Goal: Transaction & Acquisition: Purchase product/service

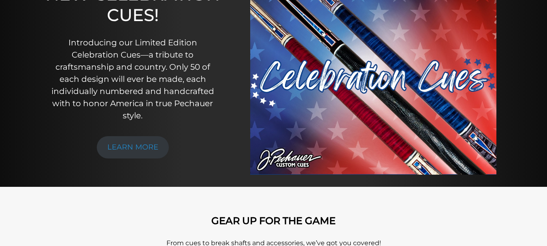
scroll to position [121, 0]
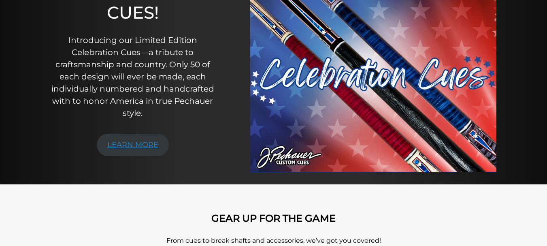
click at [143, 156] on link "LEARN MORE" at bounding box center [133, 145] width 72 height 22
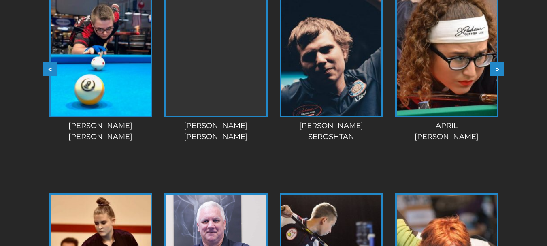
scroll to position [779, 0]
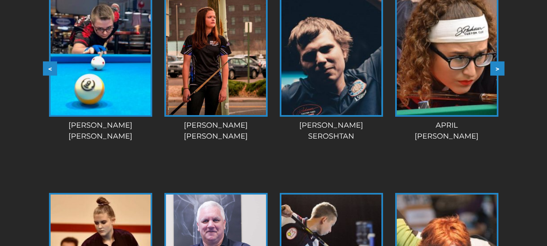
click at [500, 76] on button ">" at bounding box center [497, 69] width 14 height 14
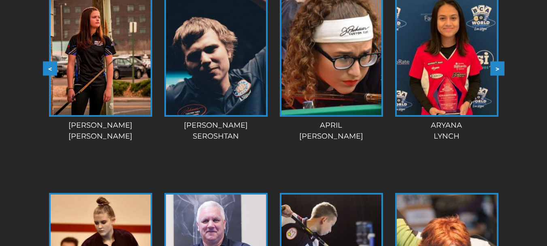
click at [500, 76] on button ">" at bounding box center [497, 69] width 14 height 14
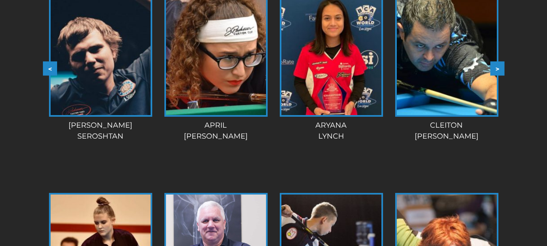
click at [500, 76] on button ">" at bounding box center [497, 69] width 14 height 14
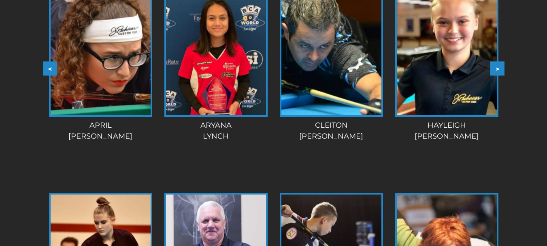
click at [500, 76] on button ">" at bounding box center [497, 69] width 14 height 14
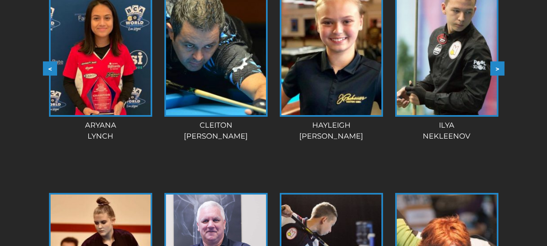
click at [500, 76] on button ">" at bounding box center [497, 69] width 14 height 14
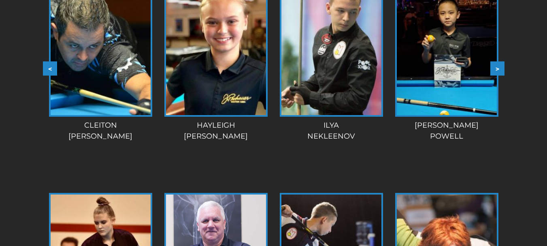
click at [500, 76] on button ">" at bounding box center [497, 69] width 14 height 14
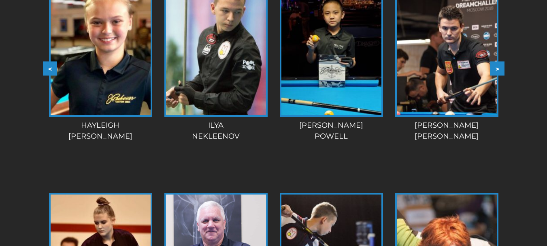
click at [500, 76] on button ">" at bounding box center [497, 69] width 14 height 14
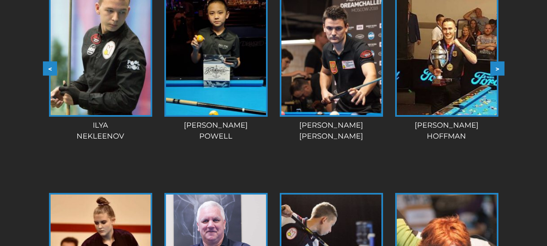
click at [500, 76] on button ">" at bounding box center [497, 69] width 14 height 14
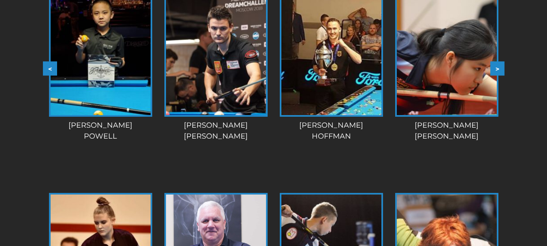
click at [500, 76] on button ">" at bounding box center [497, 69] width 14 height 14
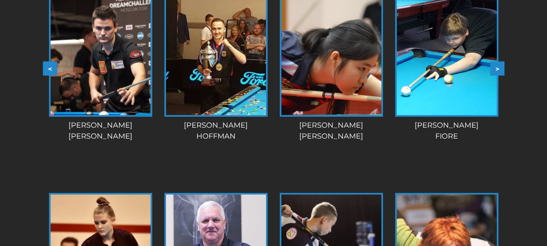
click at [500, 76] on button ">" at bounding box center [497, 69] width 14 height 14
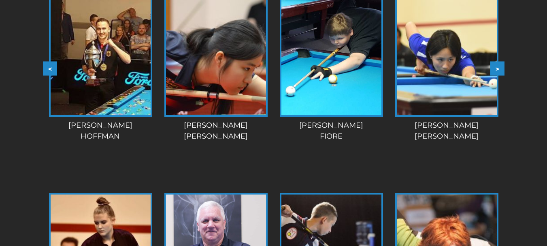
click at [500, 76] on button ">" at bounding box center [497, 69] width 14 height 14
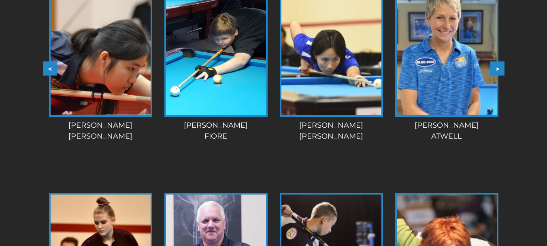
click at [500, 76] on button ">" at bounding box center [497, 69] width 14 height 14
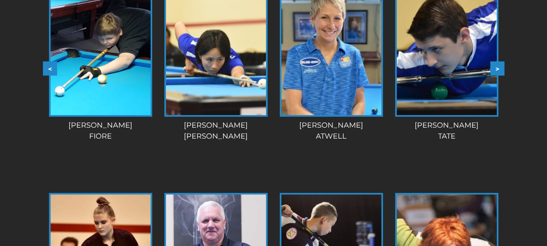
click at [500, 76] on button ">" at bounding box center [497, 69] width 14 height 14
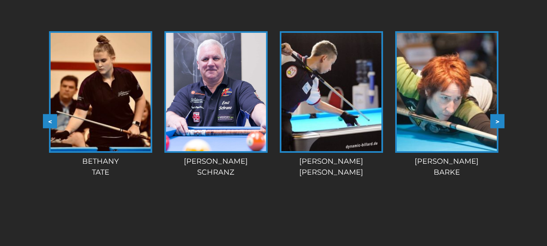
scroll to position [941, 0]
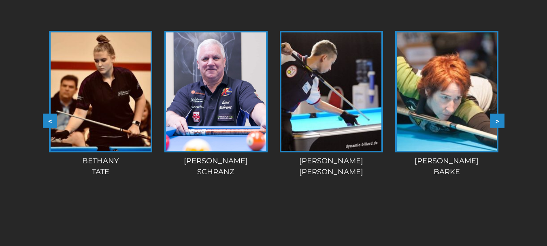
click at [498, 128] on button ">" at bounding box center [497, 120] width 14 height 14
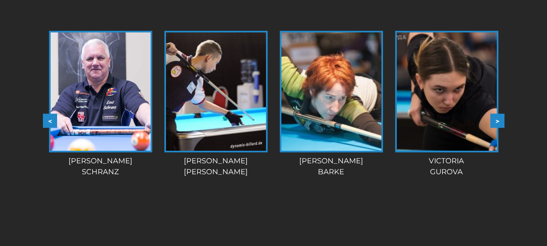
click at [498, 128] on button ">" at bounding box center [497, 120] width 14 height 14
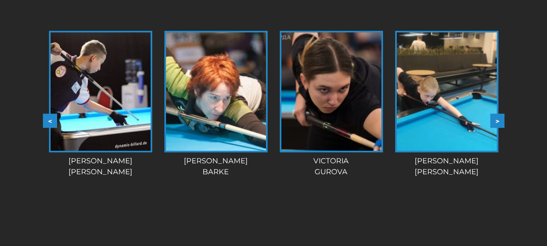
click at [498, 128] on button ">" at bounding box center [497, 120] width 14 height 14
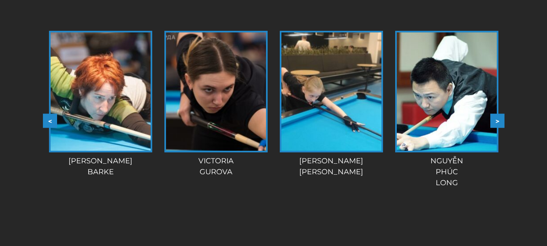
click at [498, 128] on button ">" at bounding box center [497, 120] width 14 height 14
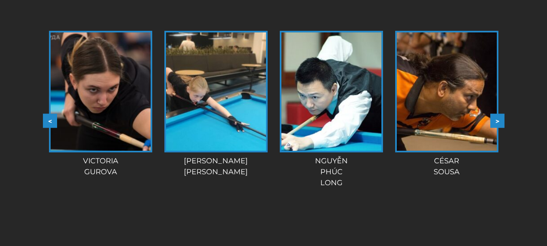
click at [498, 128] on button ">" at bounding box center [497, 120] width 14 height 14
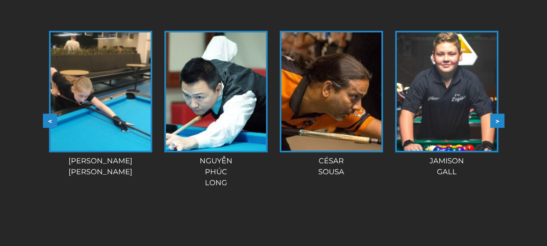
click at [498, 128] on button ">" at bounding box center [497, 120] width 14 height 14
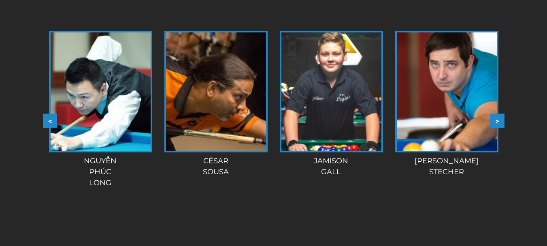
click at [498, 128] on button ">" at bounding box center [497, 120] width 14 height 14
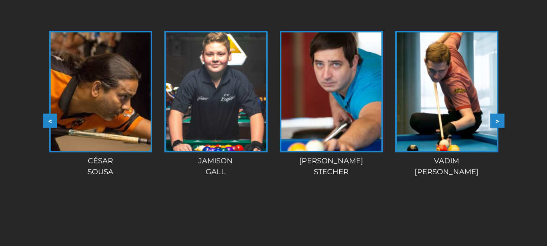
click at [498, 128] on button ">" at bounding box center [497, 120] width 14 height 14
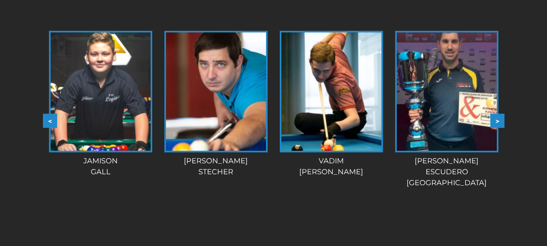
click at [498, 128] on button ">" at bounding box center [497, 120] width 14 height 14
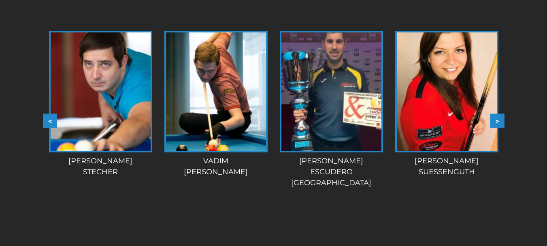
click at [498, 128] on button ">" at bounding box center [497, 120] width 14 height 14
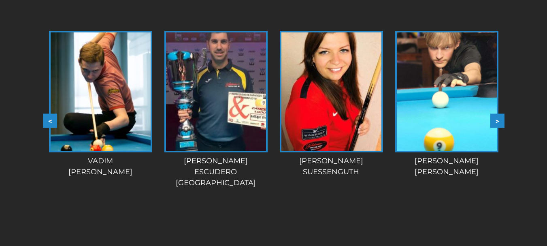
click at [498, 128] on button ">" at bounding box center [497, 120] width 14 height 14
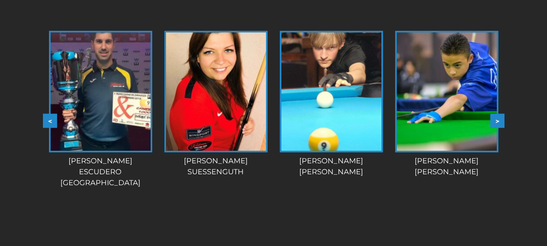
click at [498, 128] on button ">" at bounding box center [497, 120] width 14 height 14
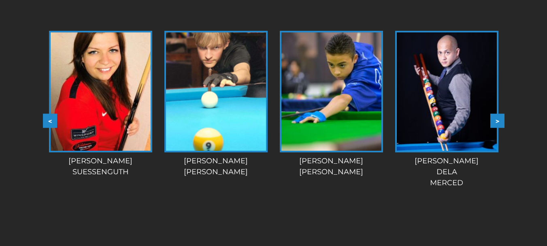
click at [502, 128] on button ">" at bounding box center [497, 120] width 14 height 14
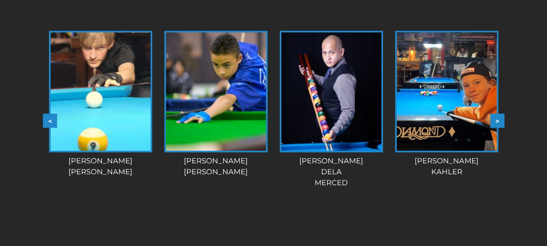
click at [501, 128] on button ">" at bounding box center [497, 120] width 14 height 14
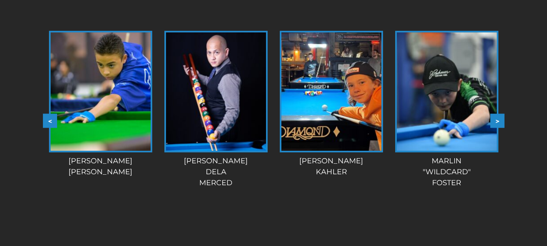
click at [493, 128] on button ">" at bounding box center [497, 120] width 14 height 14
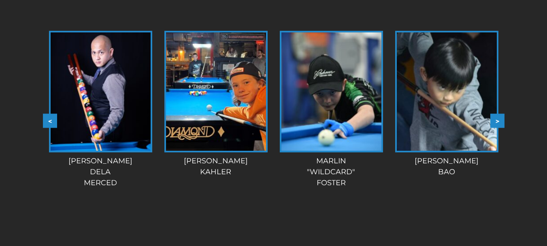
click at [497, 128] on button ">" at bounding box center [497, 120] width 14 height 14
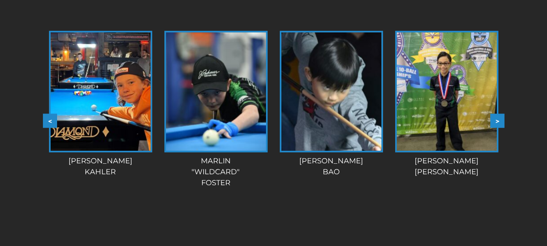
click at [500, 128] on button ">" at bounding box center [497, 120] width 14 height 14
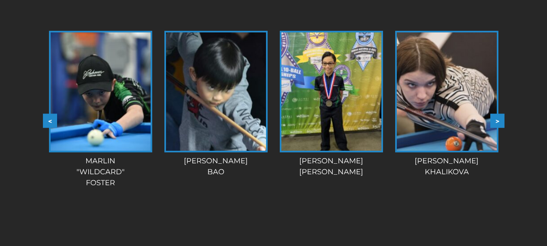
click at [500, 128] on button ">" at bounding box center [497, 120] width 14 height 14
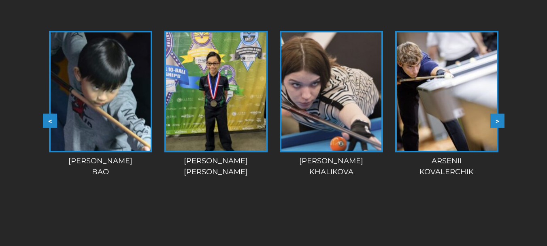
click at [500, 128] on button ">" at bounding box center [497, 120] width 14 height 14
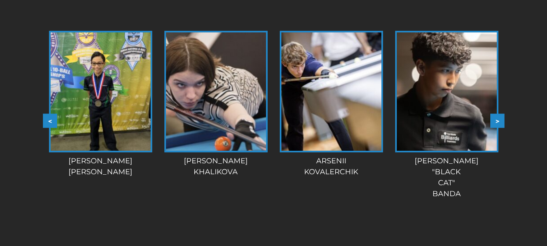
click at [500, 128] on button ">" at bounding box center [497, 120] width 14 height 14
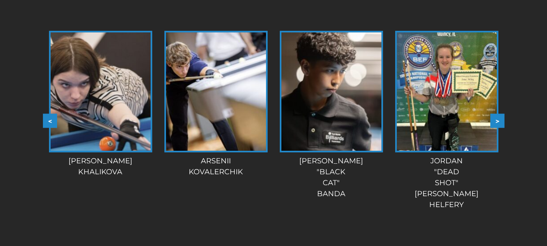
click at [500, 128] on button ">" at bounding box center [497, 120] width 14 height 14
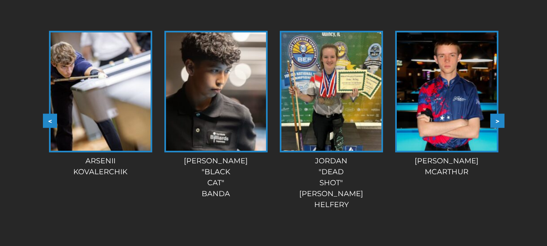
click at [500, 128] on button ">" at bounding box center [497, 120] width 14 height 14
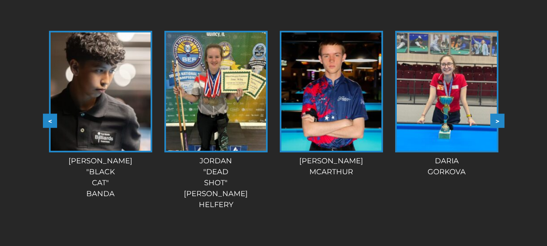
click at [500, 128] on button ">" at bounding box center [497, 120] width 14 height 14
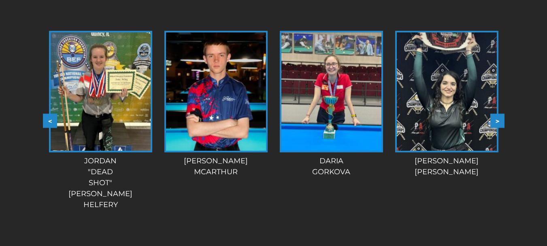
click at [500, 128] on button ">" at bounding box center [497, 120] width 14 height 14
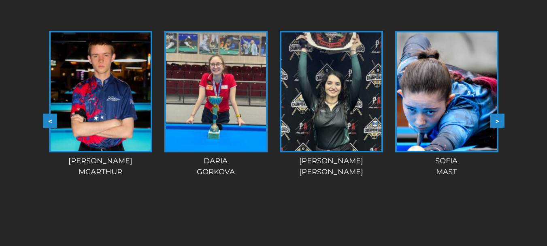
click at [500, 128] on button ">" at bounding box center [497, 120] width 14 height 14
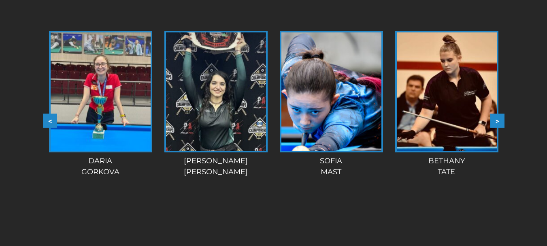
click at [500, 128] on button ">" at bounding box center [497, 120] width 14 height 14
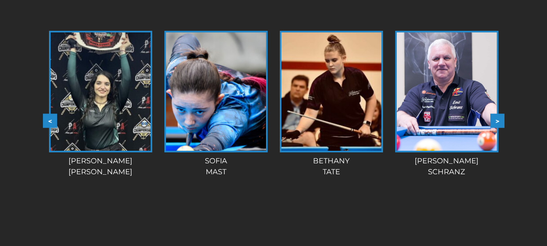
click at [500, 128] on button ">" at bounding box center [497, 120] width 14 height 14
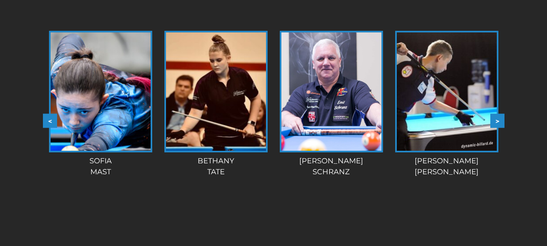
click at [500, 128] on button ">" at bounding box center [497, 120] width 14 height 14
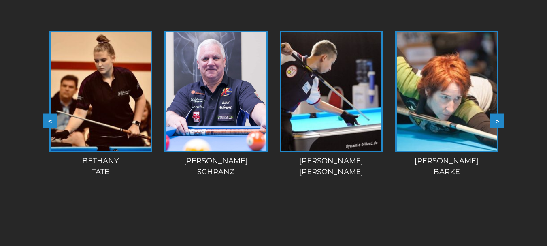
click at [500, 128] on button ">" at bounding box center [497, 120] width 14 height 14
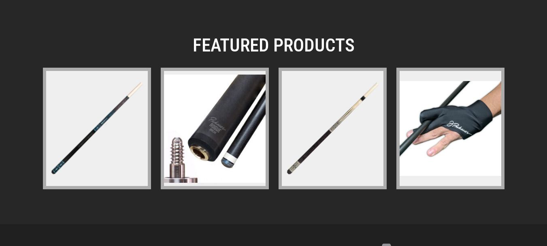
scroll to position [1195, 0]
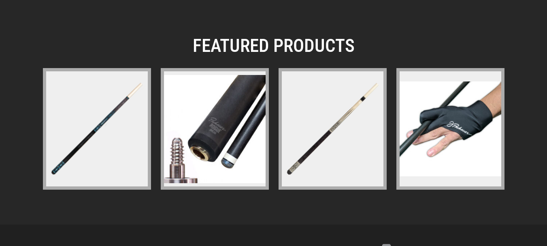
click at [232, 141] on img at bounding box center [215, 129] width 102 height 108
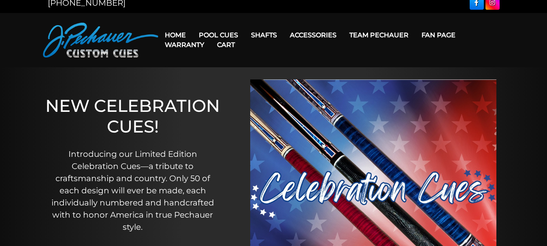
scroll to position [0, 0]
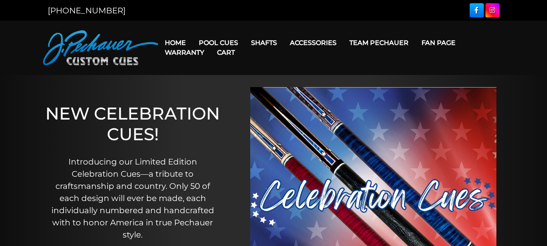
click at [211, 48] on link "Warranty" at bounding box center [184, 52] width 52 height 21
click at [211, 46] on link "Warranty" at bounding box center [184, 52] width 52 height 21
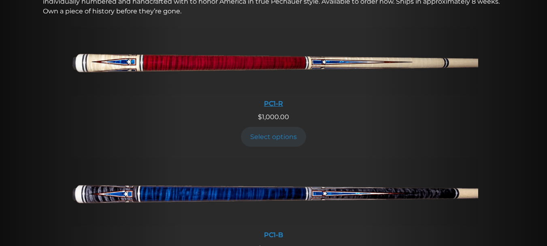
scroll to position [326, 0]
click at [282, 146] on link "Select options" at bounding box center [274, 136] width 66 height 20
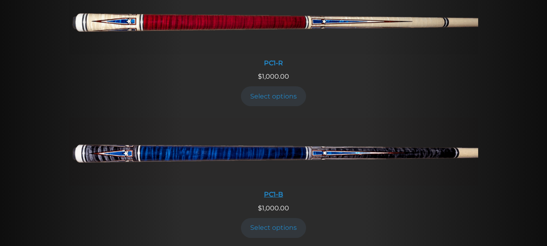
scroll to position [366, 0]
click at [283, 179] on img at bounding box center [273, 151] width 409 height 68
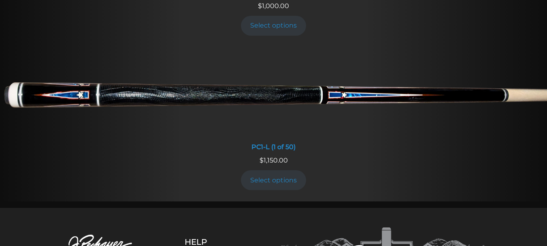
scroll to position [568, 0]
click at [236, 121] on img at bounding box center [273, 91] width 547 height 91
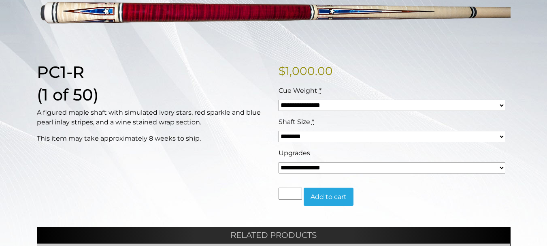
scroll to position [162, 0]
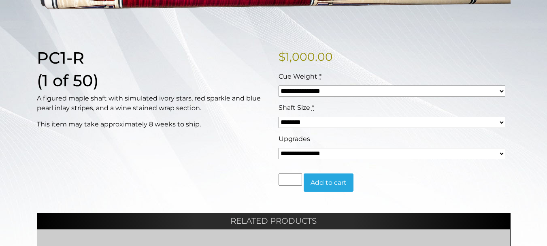
click at [501, 159] on select "**********" at bounding box center [392, 153] width 227 height 11
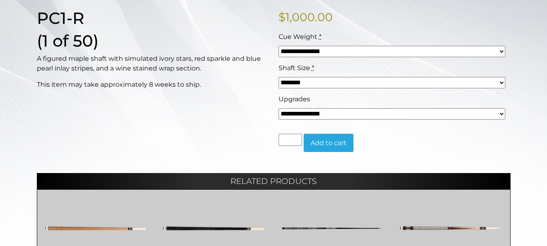
scroll to position [202, 0]
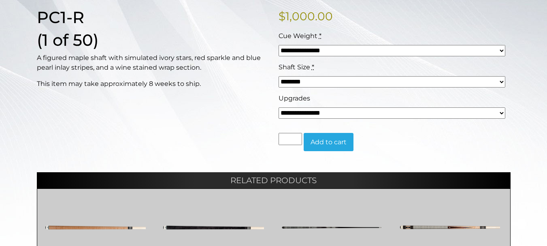
click at [503, 119] on select "**********" at bounding box center [392, 112] width 227 height 11
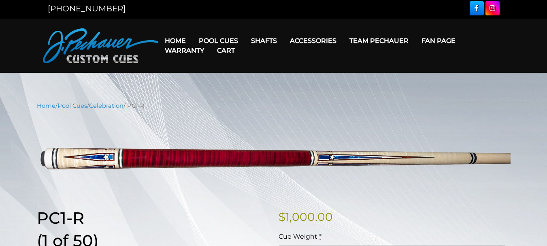
scroll to position [0, 0]
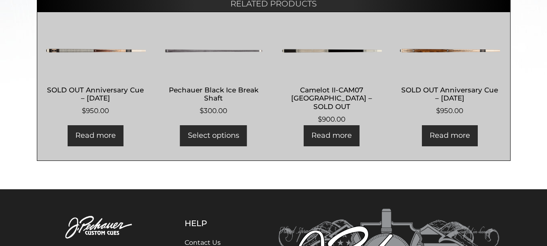
scroll to position [374, 0]
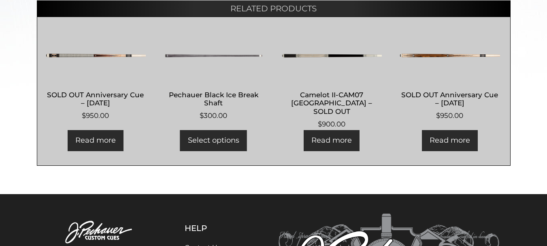
click at [449, 151] on link "Read more" at bounding box center [450, 140] width 56 height 21
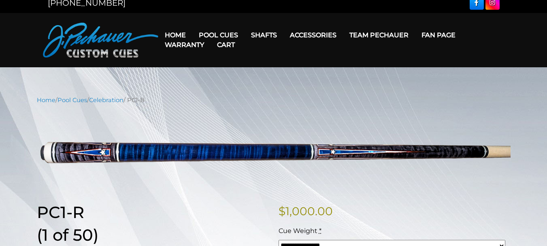
scroll to position [4, 0]
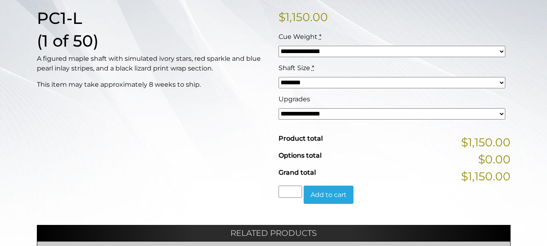
scroll to position [202, 0]
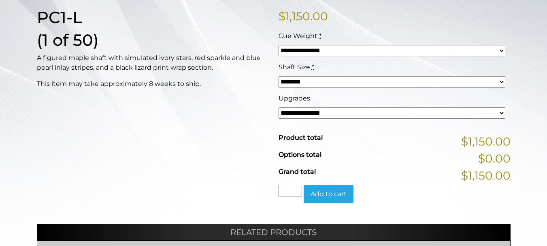
click at [501, 87] on select "******** ******** ******* ********" at bounding box center [392, 81] width 227 height 11
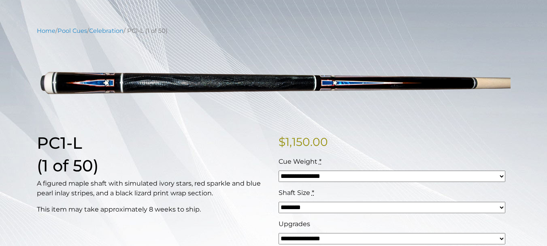
scroll to position [81, 0]
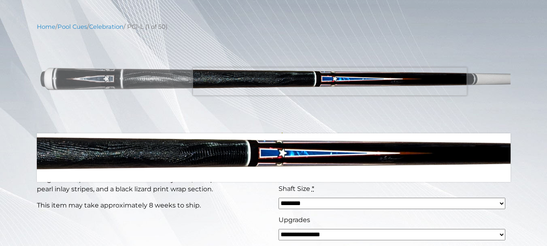
click at [330, 93] on img at bounding box center [274, 76] width 474 height 79
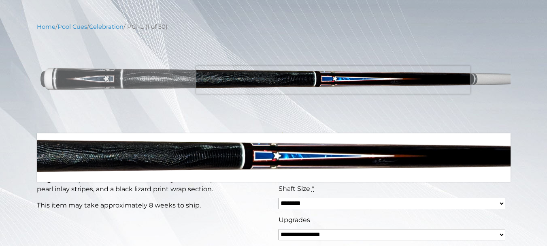
click at [333, 91] on img at bounding box center [274, 76] width 474 height 79
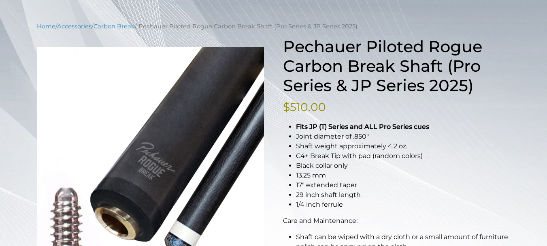
scroll to position [81, 0]
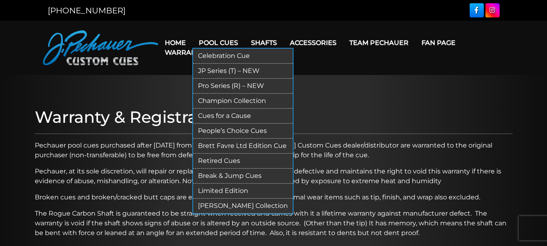
click at [256, 79] on link "JP Series (T) – NEW" at bounding box center [243, 71] width 100 height 15
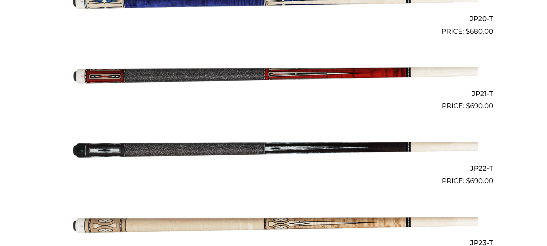
scroll to position [1712, 0]
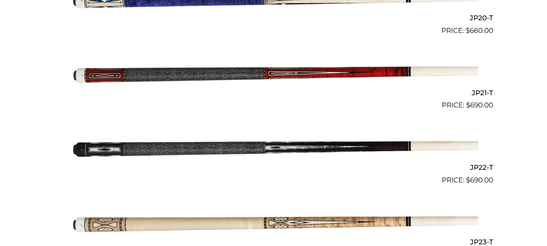
click at [208, 87] on img at bounding box center [273, 73] width 409 height 68
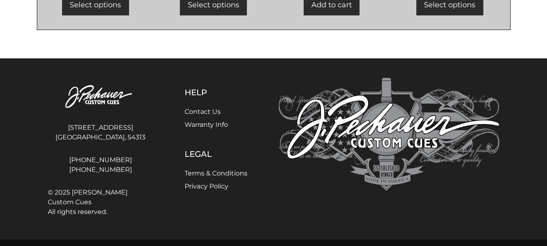
scroll to position [810, 0]
